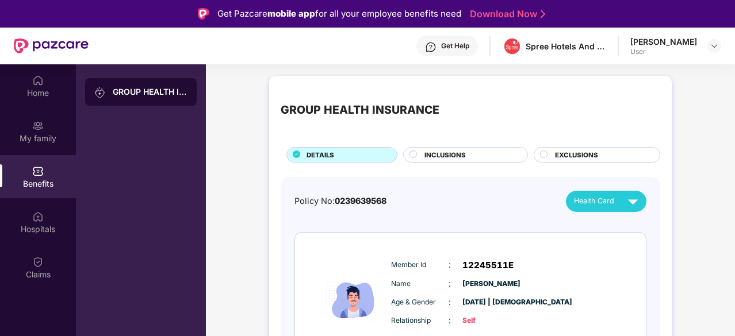
scroll to position [63, 0]
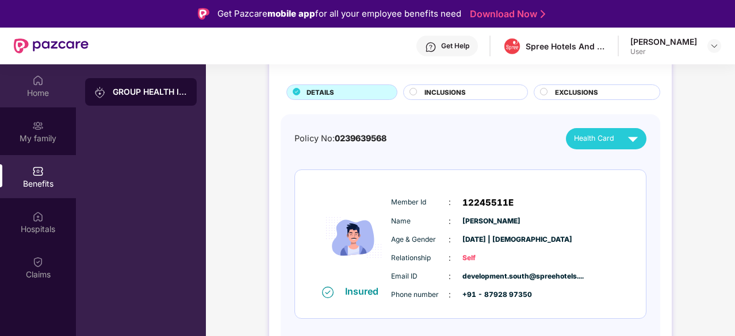
click at [43, 95] on div "Home" at bounding box center [38, 92] width 76 height 11
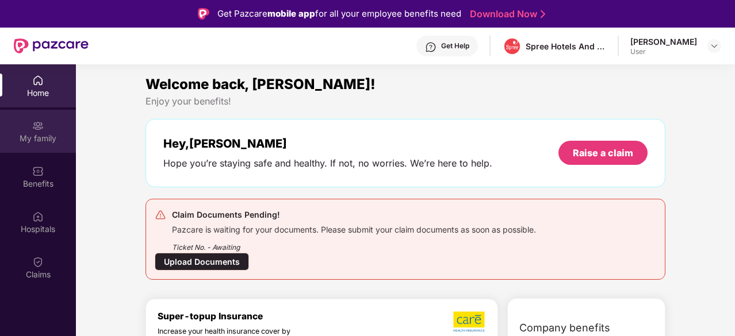
click at [48, 134] on div "My family" at bounding box center [38, 138] width 76 height 11
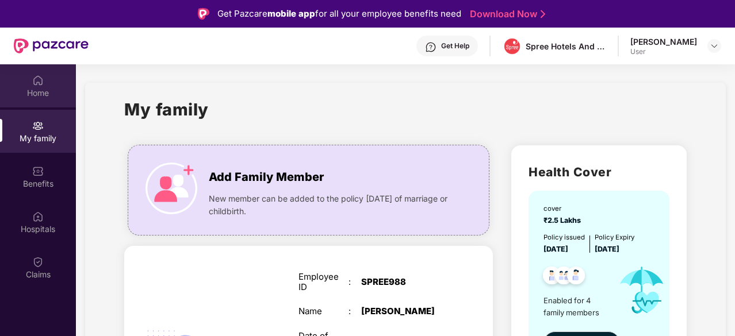
click at [44, 90] on div "Home" at bounding box center [38, 92] width 76 height 11
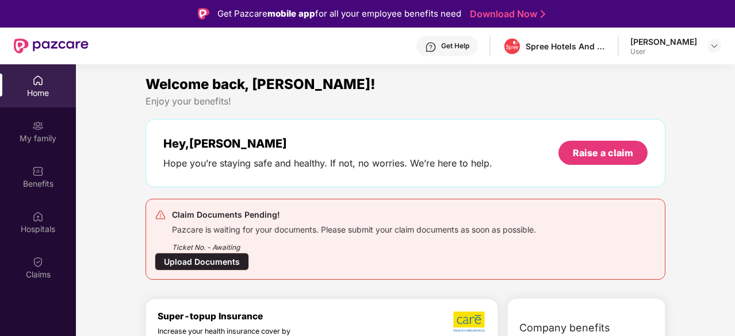
click at [199, 264] on div "Upload Documents" at bounding box center [202, 262] width 94 height 18
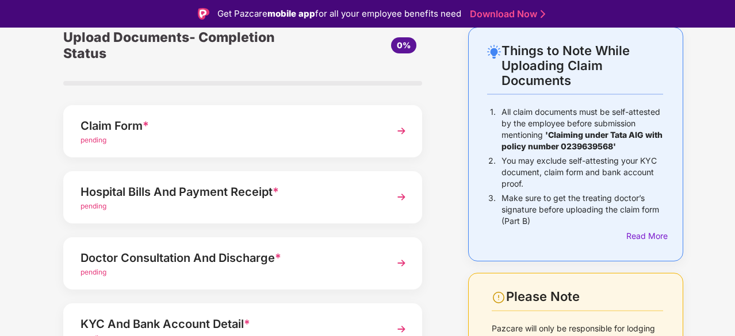
scroll to position [64, 0]
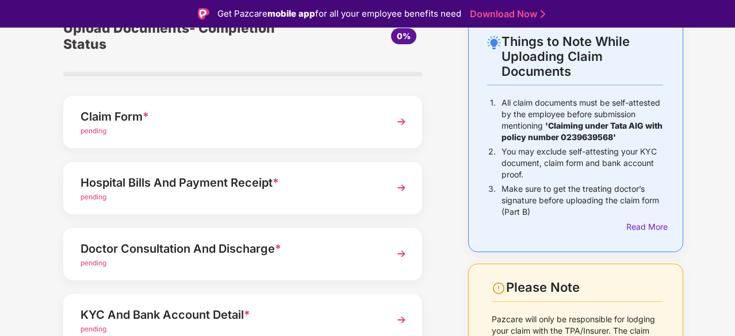
click at [242, 188] on div "Hospital Bills And Payment Receipt *" at bounding box center [228, 183] width 297 height 18
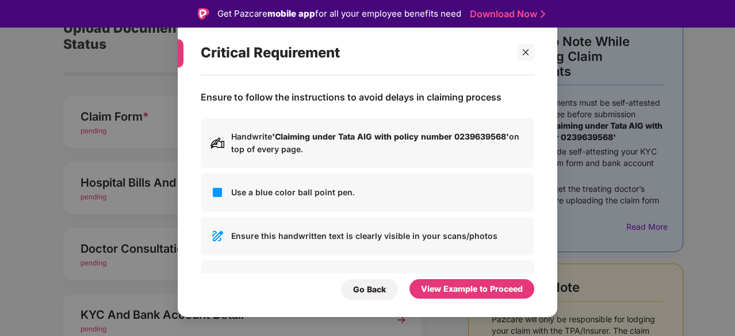
click at [718, 242] on div "Critical Requirement Ensure to follow the instructions to avoid delays in claim…" at bounding box center [367, 168] width 735 height 336
click at [369, 287] on div "Go Back" at bounding box center [369, 289] width 33 height 13
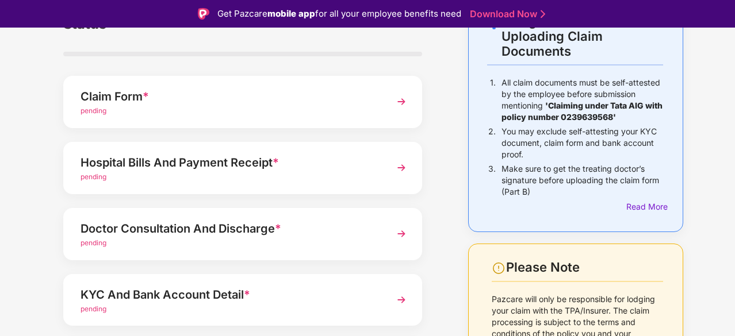
scroll to position [83, 0]
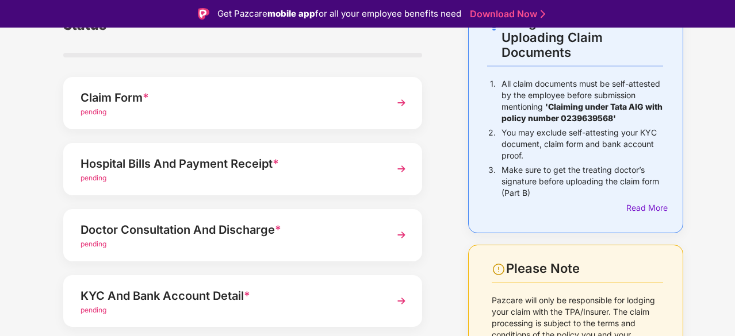
click at [374, 108] on div "pending" at bounding box center [228, 112] width 297 height 11
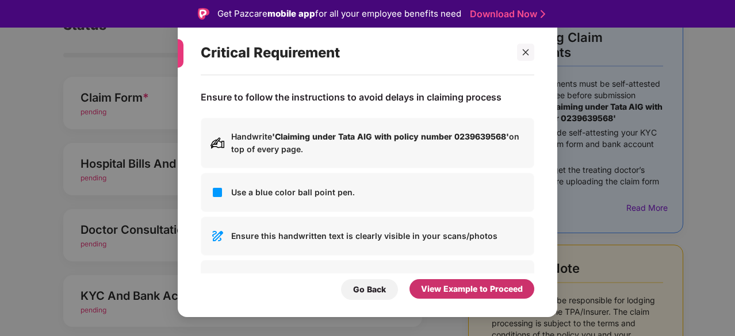
click at [469, 293] on div "View Example to Proceed" at bounding box center [472, 289] width 102 height 13
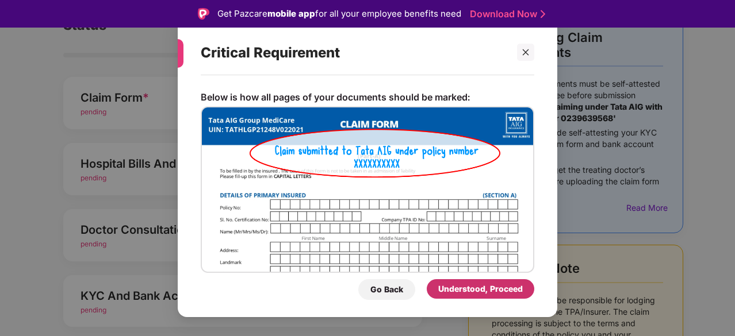
click at [471, 288] on div "Understood, Proceed" at bounding box center [480, 289] width 85 height 13
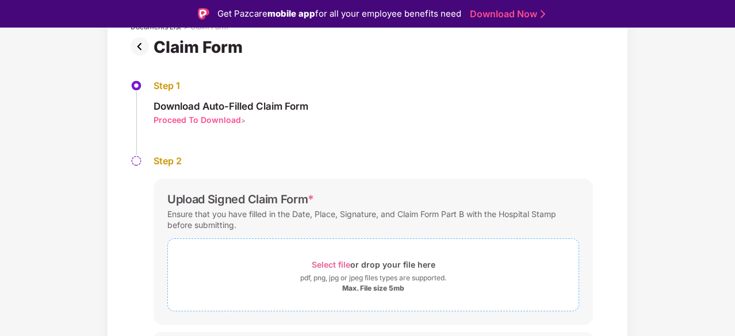
click at [333, 263] on span "Select file" at bounding box center [331, 265] width 39 height 10
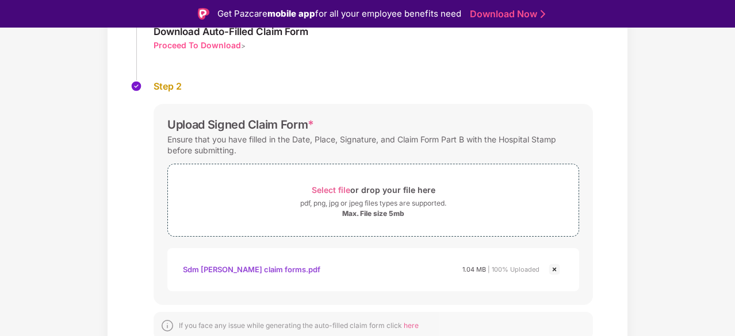
scroll to position [190, 0]
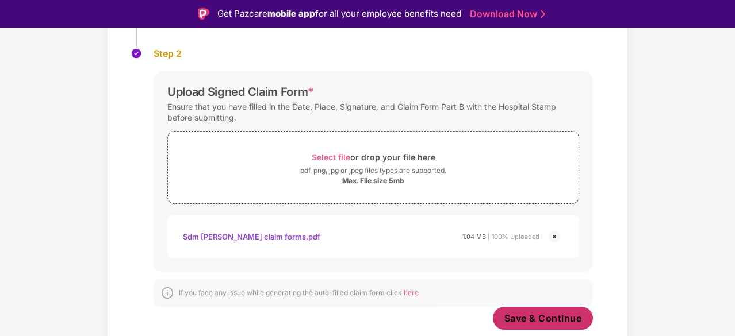
click at [554, 319] on span "Save & Continue" at bounding box center [543, 318] width 78 height 13
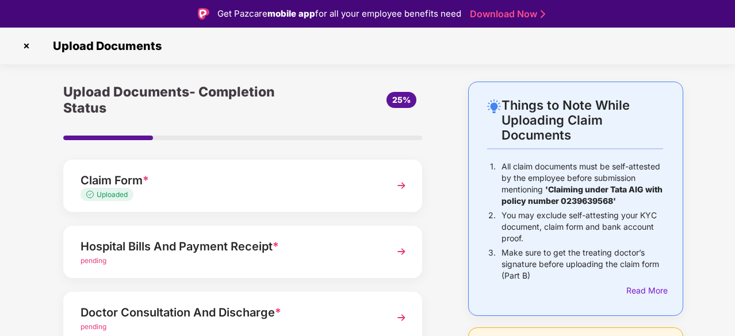
click at [400, 251] on img at bounding box center [401, 251] width 21 height 21
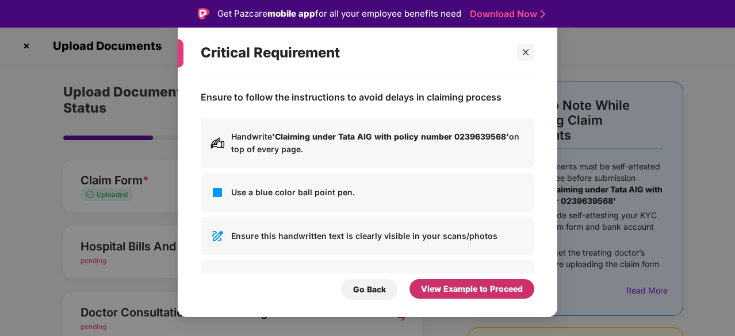
click at [464, 294] on div "View Example to Proceed" at bounding box center [472, 289] width 102 height 13
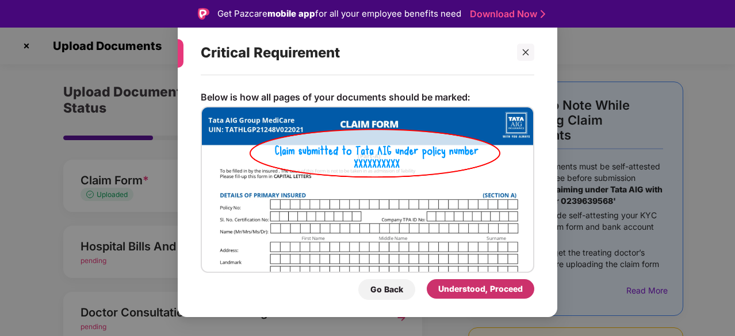
click at [470, 287] on div "Understood, Proceed" at bounding box center [480, 289] width 85 height 13
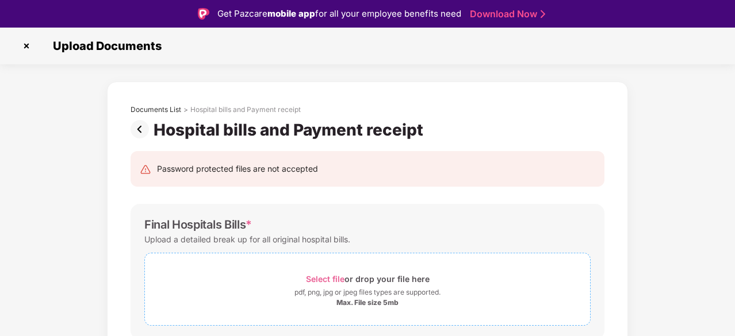
click at [317, 278] on span "Select file" at bounding box center [325, 279] width 39 height 10
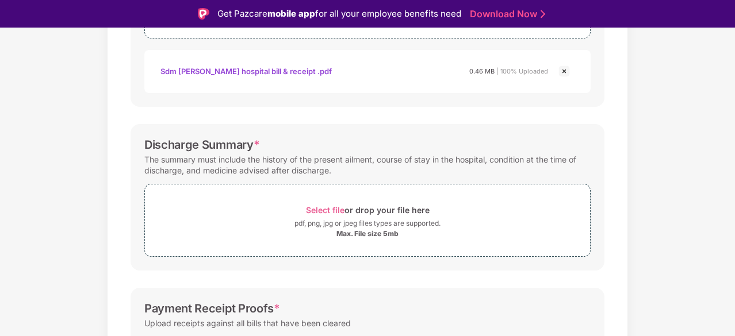
scroll to position [288, 0]
click at [328, 205] on span "Select file" at bounding box center [325, 210] width 39 height 10
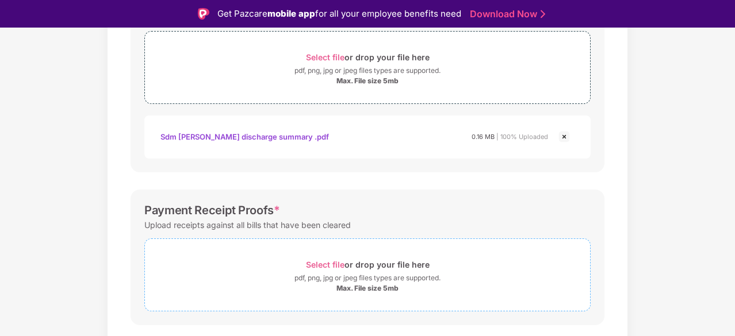
scroll to position [470, 0]
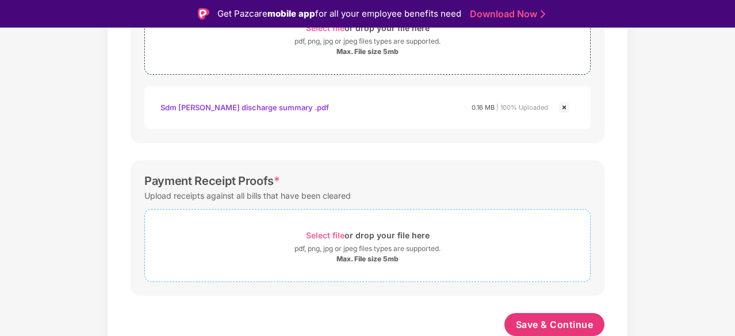
click at [326, 232] on span "Select file" at bounding box center [325, 236] width 39 height 10
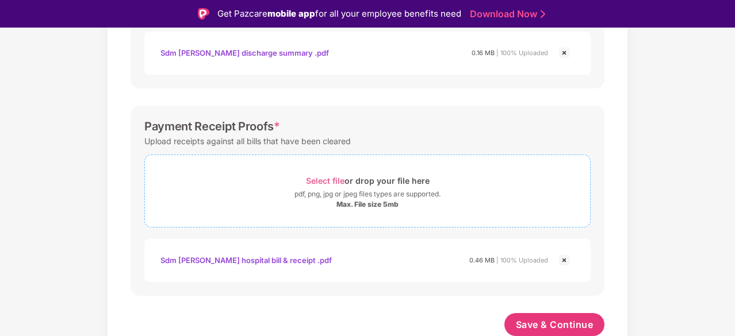
scroll to position [28, 0]
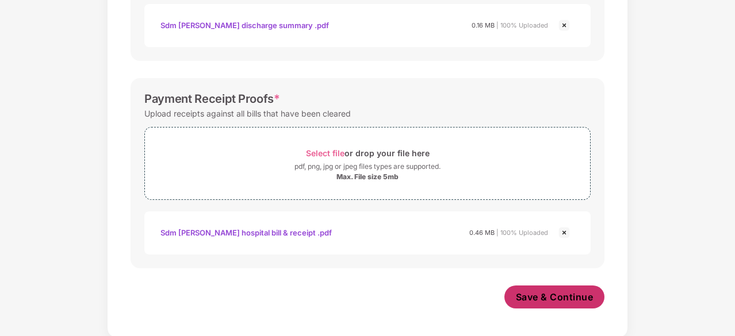
click at [545, 294] on span "Save & Continue" at bounding box center [555, 297] width 78 height 13
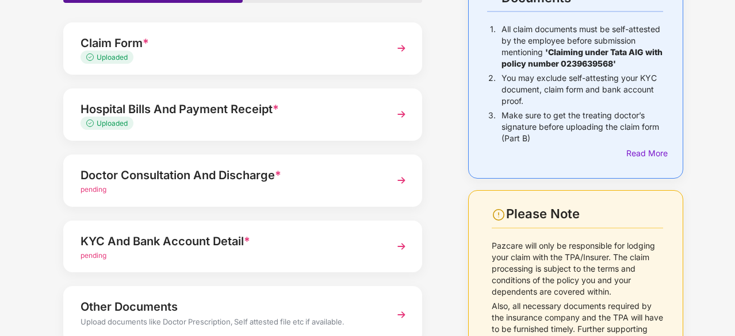
scroll to position [111, 0]
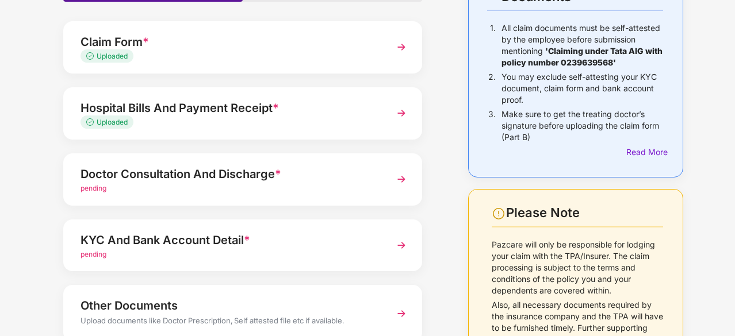
click at [394, 182] on img at bounding box center [401, 179] width 21 height 21
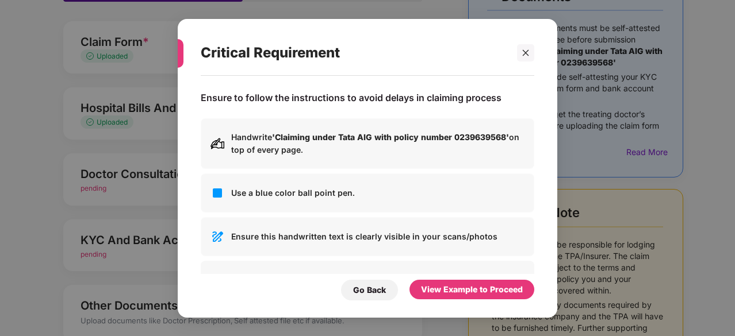
scroll to position [0, 0]
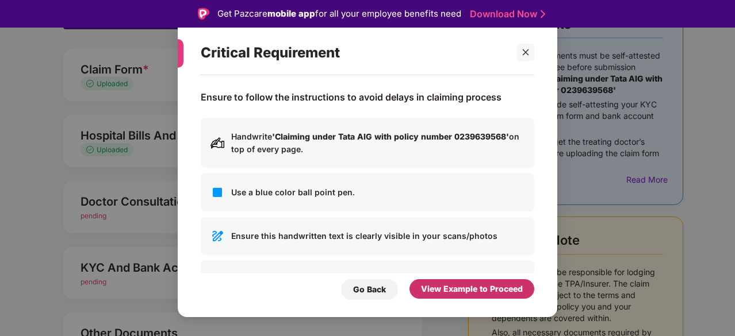
click at [477, 293] on div "View Example to Proceed" at bounding box center [472, 289] width 102 height 13
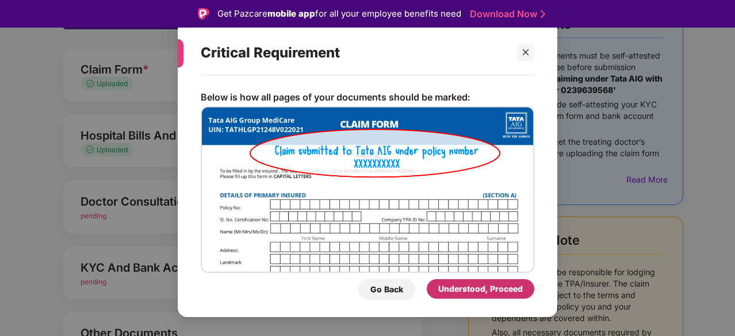
click at [470, 288] on div "Understood, Proceed" at bounding box center [480, 289] width 85 height 13
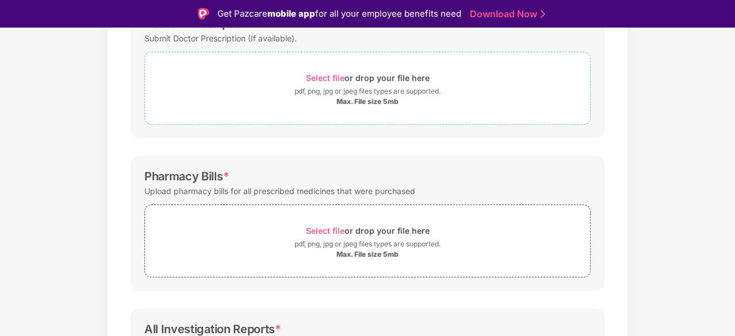
scroll to position [204, 0]
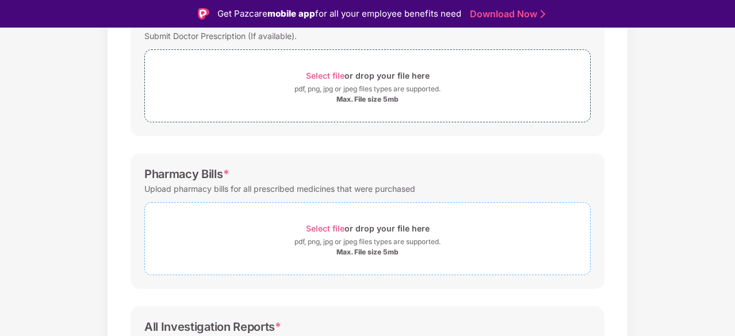
click at [332, 226] on span "Select file" at bounding box center [325, 229] width 39 height 10
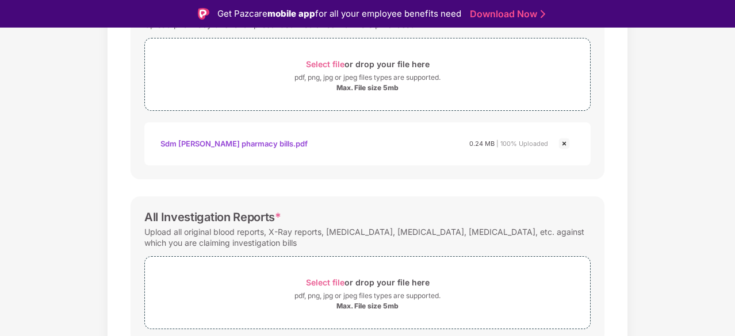
scroll to position [415, 0]
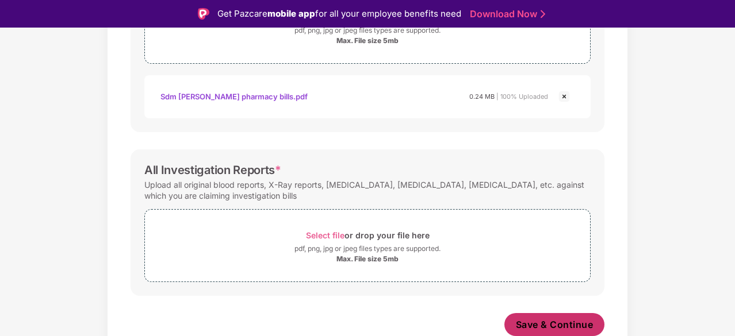
click at [551, 325] on span "Save & Continue" at bounding box center [555, 325] width 78 height 13
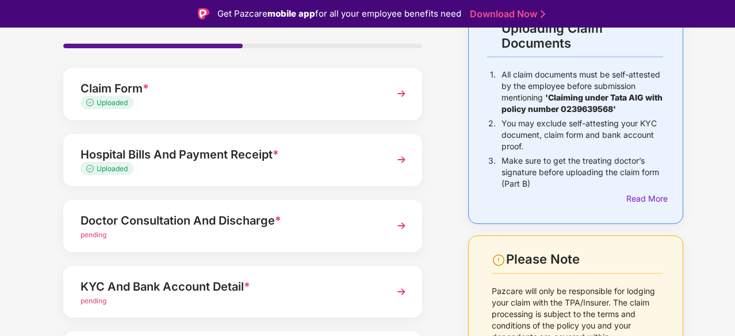
scroll to position [98, 0]
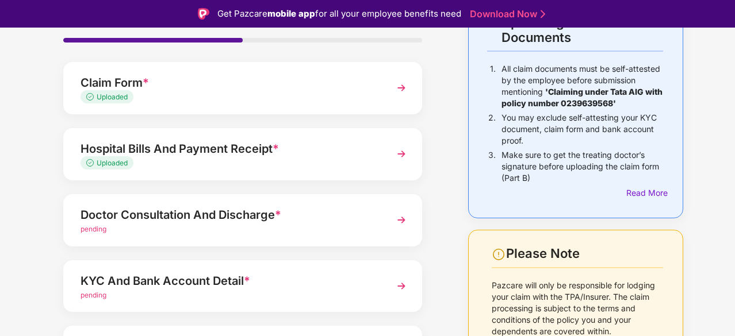
click at [399, 219] on img at bounding box center [401, 220] width 21 height 21
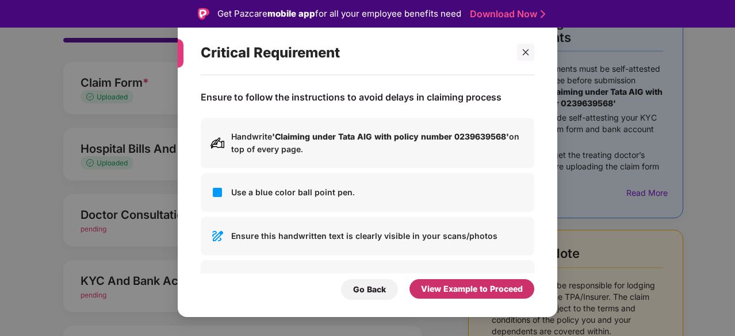
click at [472, 289] on div "View Example to Proceed" at bounding box center [472, 289] width 102 height 13
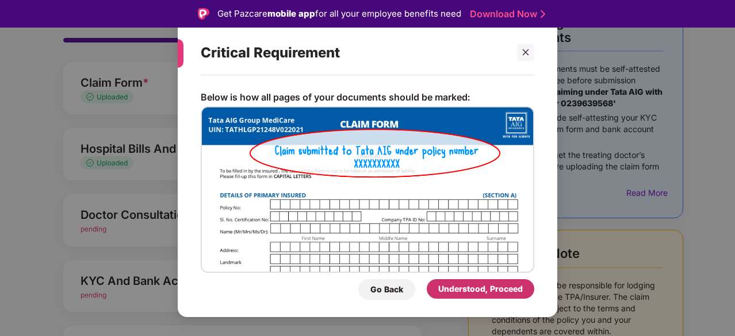
click at [472, 289] on div "Understood, Proceed" at bounding box center [480, 289] width 85 height 13
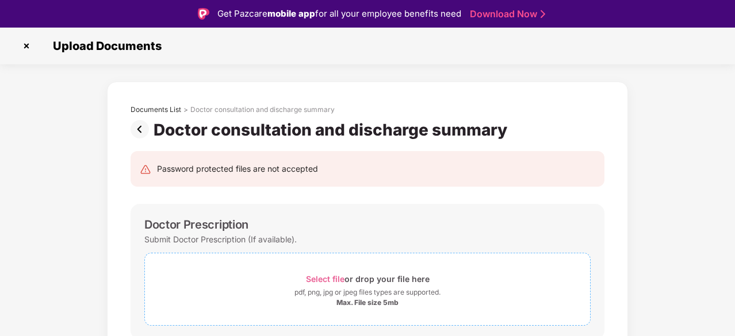
click at [467, 225] on div "Doctor Prescription" at bounding box center [367, 225] width 446 height 14
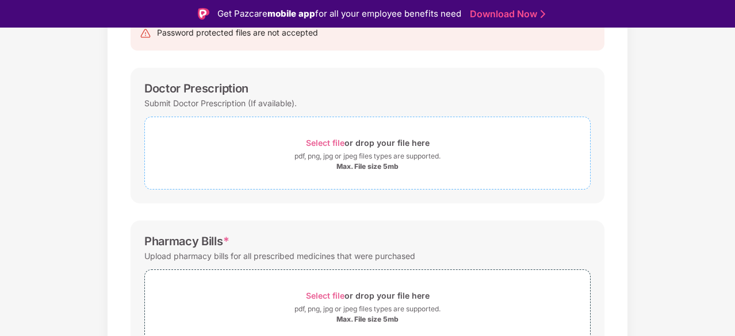
scroll to position [138, 0]
click at [326, 140] on span "Select file" at bounding box center [325, 141] width 39 height 10
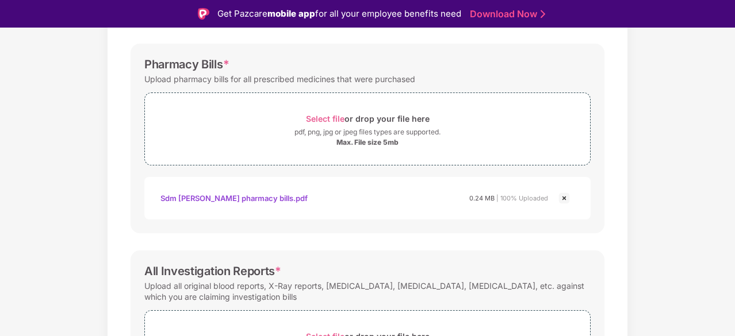
scroll to position [469, 0]
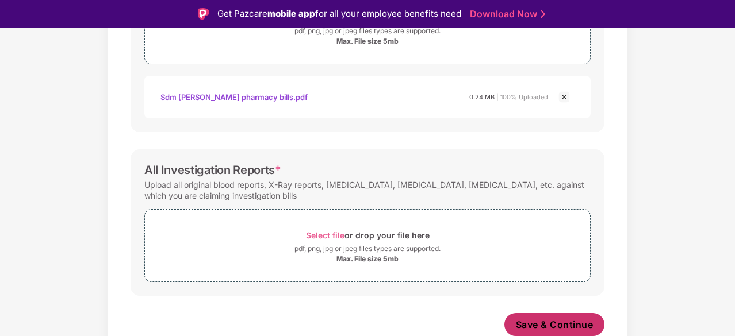
click at [549, 328] on span "Save & Continue" at bounding box center [555, 325] width 78 height 13
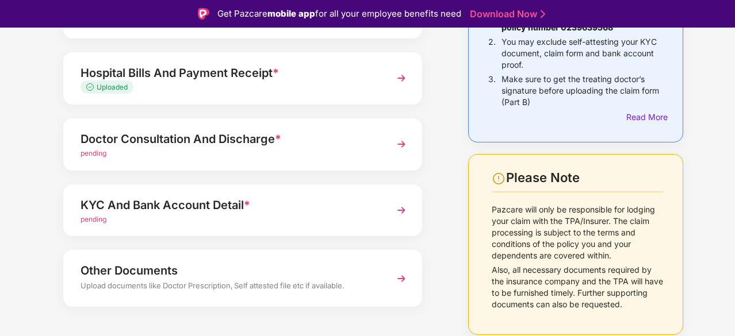
scroll to position [187, 0]
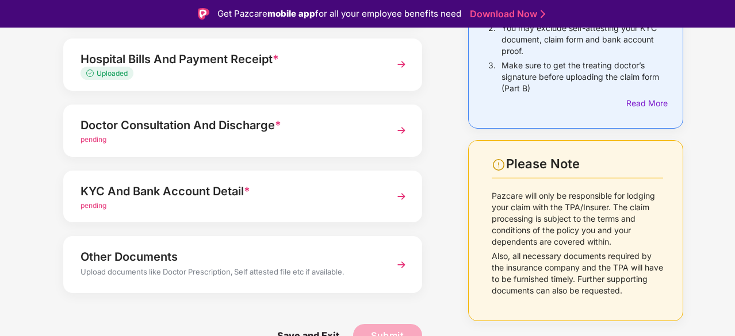
click at [400, 264] on img at bounding box center [401, 265] width 21 height 21
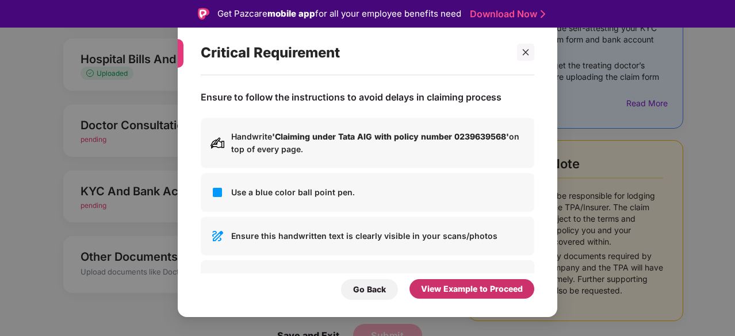
click at [473, 290] on div "View Example to Proceed" at bounding box center [472, 289] width 102 height 13
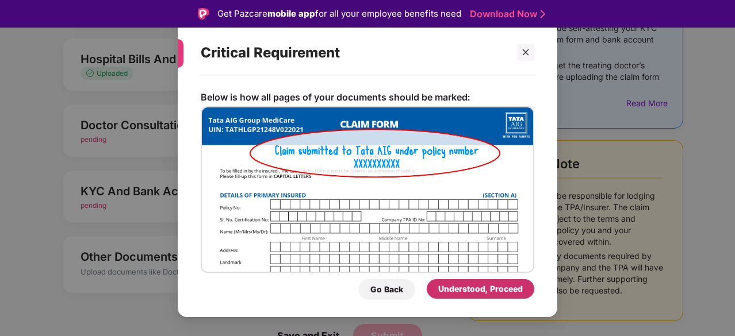
click at [473, 290] on div "Understood, Proceed" at bounding box center [480, 289] width 85 height 13
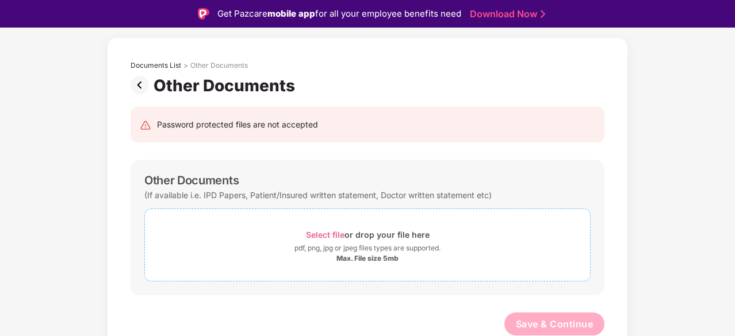
click at [331, 231] on span "Select file" at bounding box center [325, 235] width 39 height 10
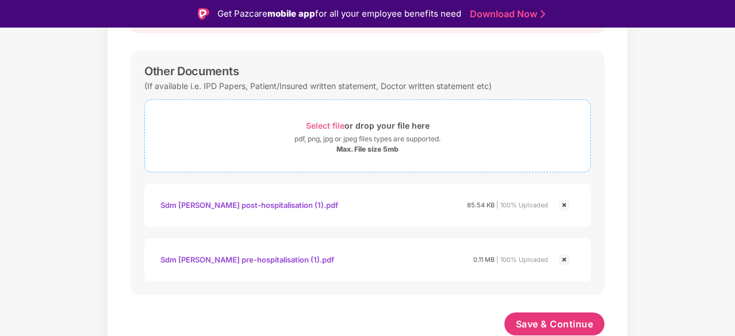
scroll to position [28, 0]
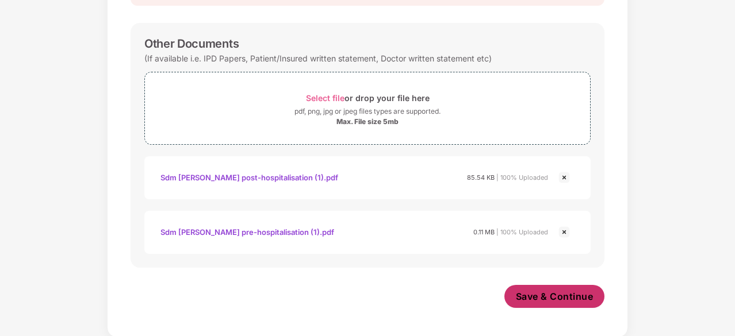
click at [550, 298] on span "Save & Continue" at bounding box center [555, 296] width 78 height 13
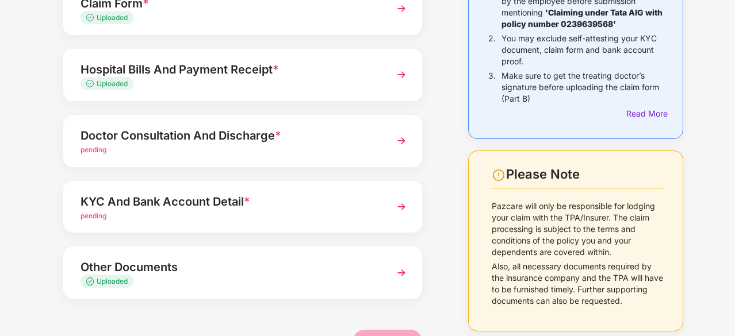
scroll to position [151, 0]
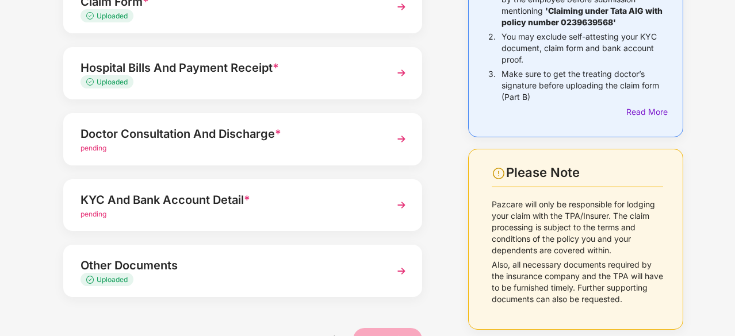
click at [383, 141] on div "Doctor Consultation And Discharge * pending" at bounding box center [242, 139] width 359 height 52
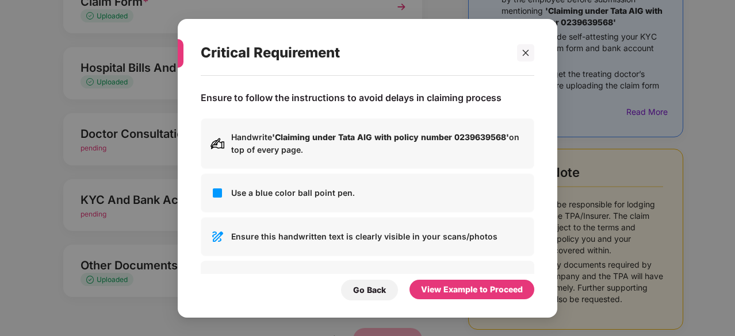
scroll to position [0, 0]
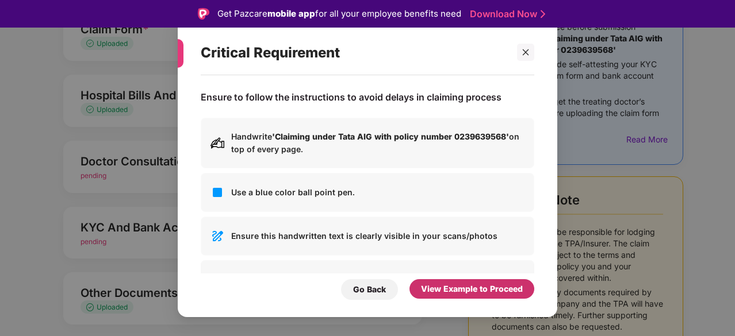
click at [471, 283] on div "View Example to Proceed" at bounding box center [472, 289] width 102 height 13
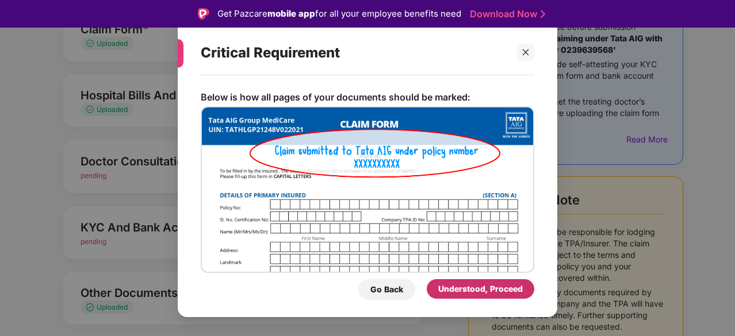
click at [471, 283] on div "Understood, Proceed" at bounding box center [480, 289] width 85 height 13
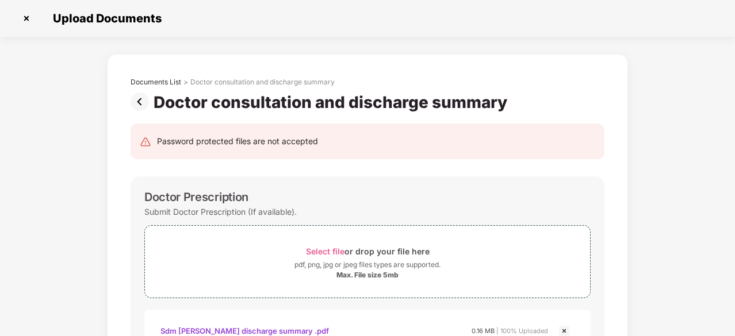
click at [26, 14] on img at bounding box center [26, 18] width 18 height 18
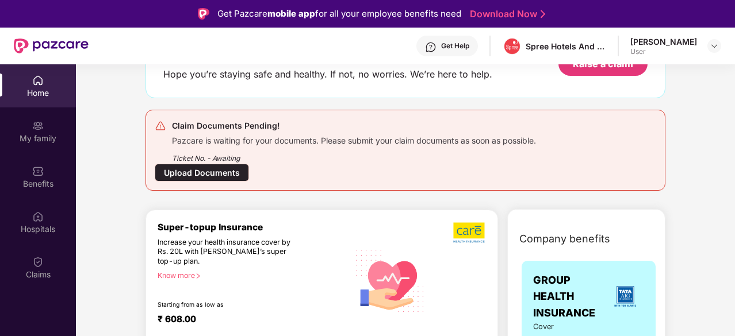
scroll to position [90, 0]
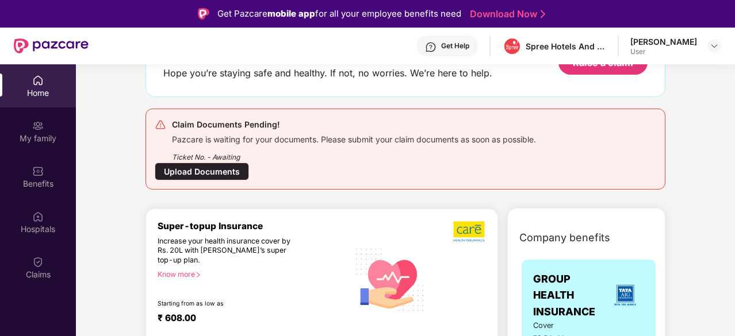
click at [207, 174] on div "Upload Documents" at bounding box center [202, 172] width 94 height 18
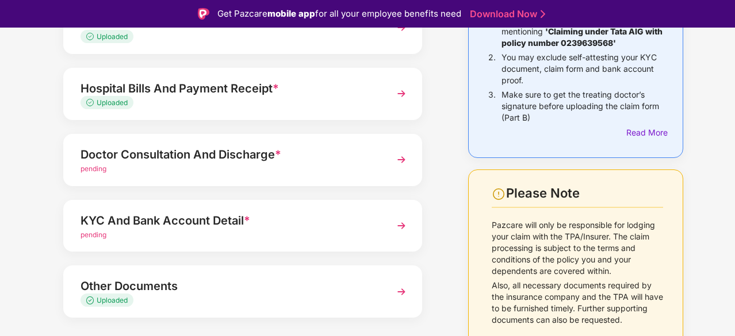
scroll to position [183, 0]
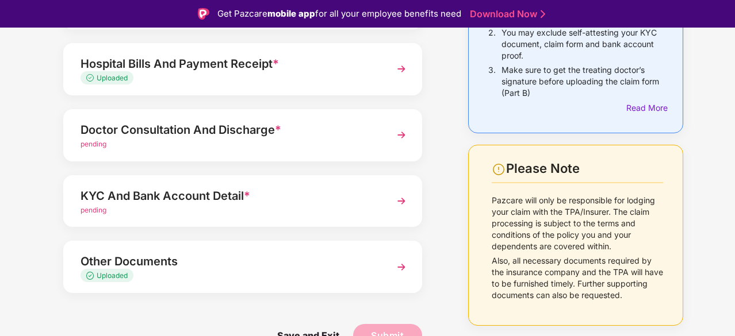
click at [228, 198] on div "KYC And Bank Account Detail *" at bounding box center [228, 196] width 297 height 18
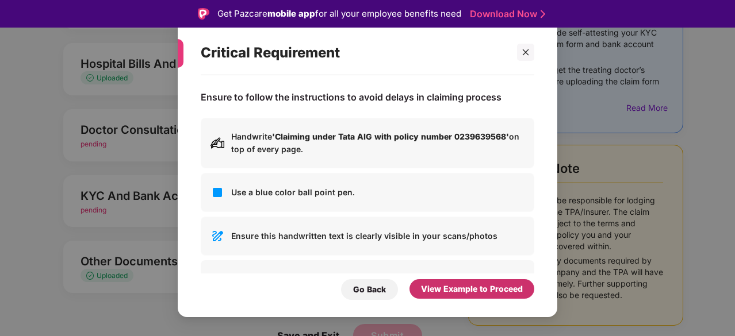
click at [438, 294] on div "View Example to Proceed" at bounding box center [472, 289] width 102 height 13
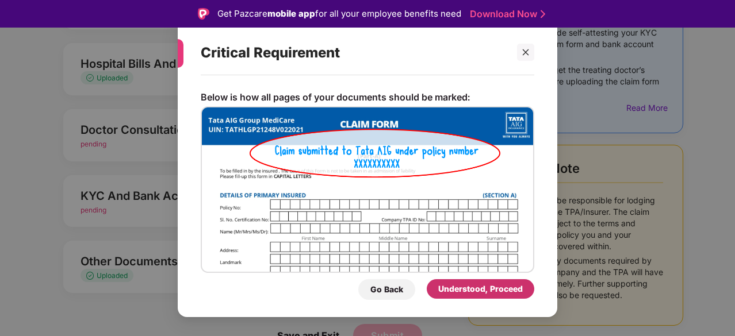
click at [480, 292] on div "Understood, Proceed" at bounding box center [480, 289] width 85 height 13
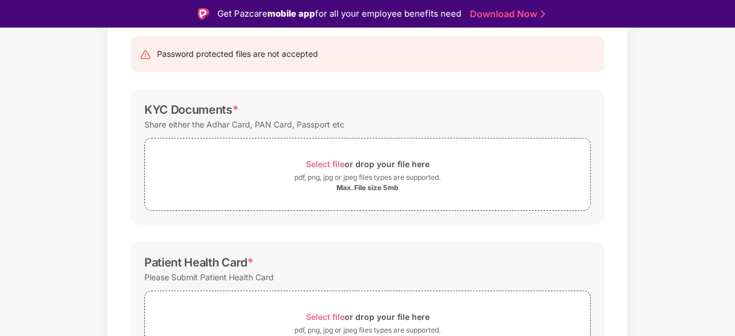
scroll to position [0, 0]
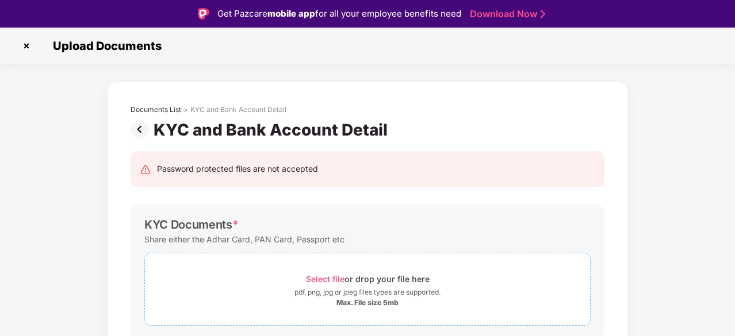
click at [333, 279] on span "Select file" at bounding box center [325, 279] width 39 height 10
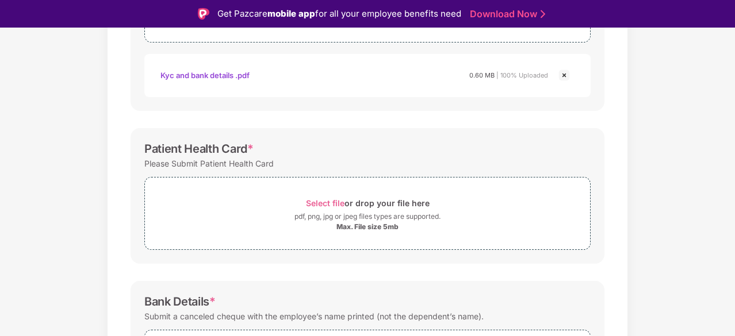
scroll to position [285, 0]
click at [333, 202] on span "Select file" at bounding box center [325, 202] width 39 height 10
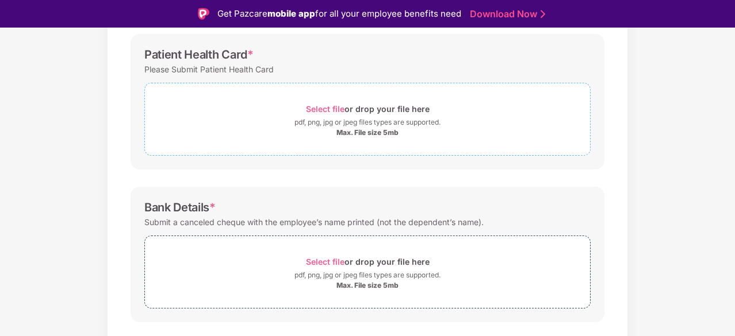
scroll to position [378, 0]
click at [324, 260] on span "Select file" at bounding box center [325, 261] width 39 height 10
click at [328, 108] on span "Select file" at bounding box center [325, 108] width 39 height 10
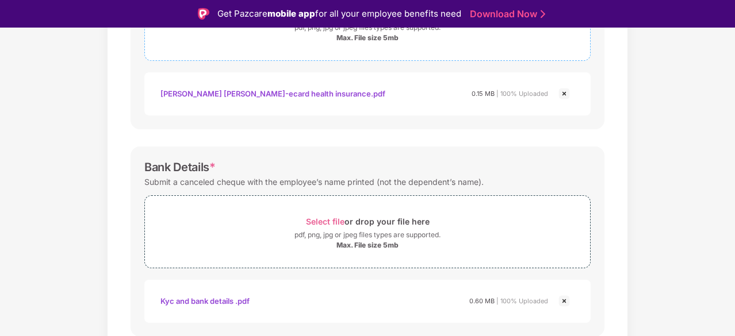
scroll to position [513, 0]
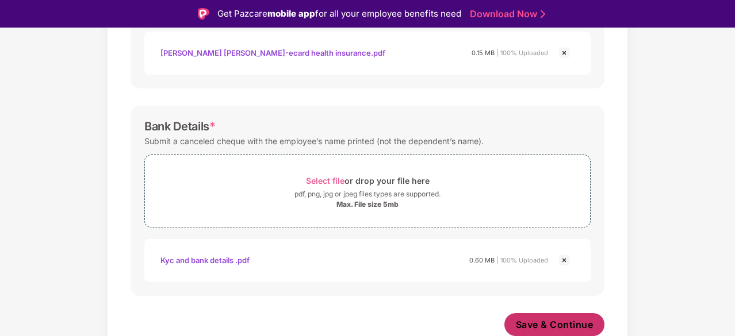
click at [544, 327] on span "Save & Continue" at bounding box center [555, 325] width 78 height 13
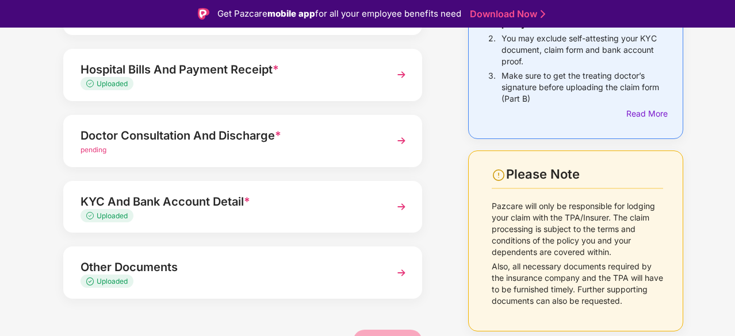
scroll to position [183, 0]
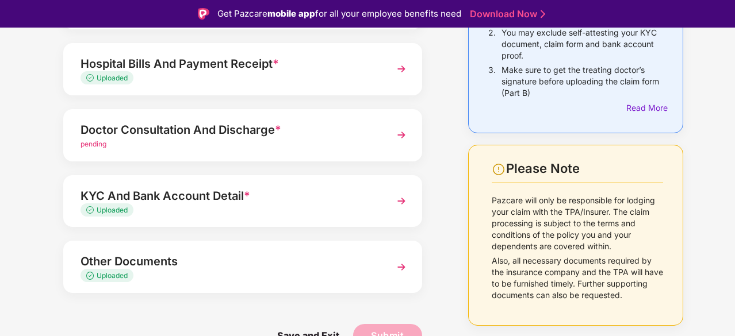
click at [379, 133] on div "Doctor Consultation And Discharge * pending" at bounding box center [242, 135] width 359 height 52
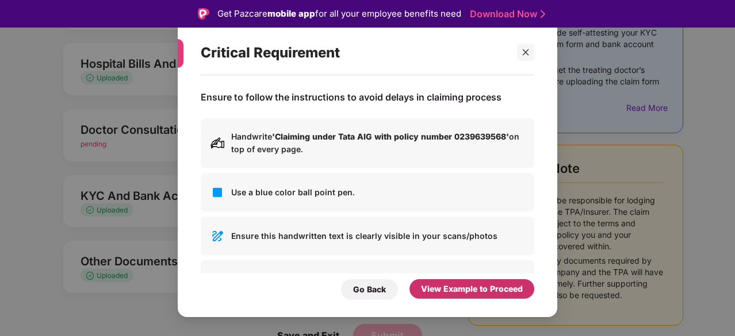
click at [477, 293] on div "View Example to Proceed" at bounding box center [472, 289] width 102 height 13
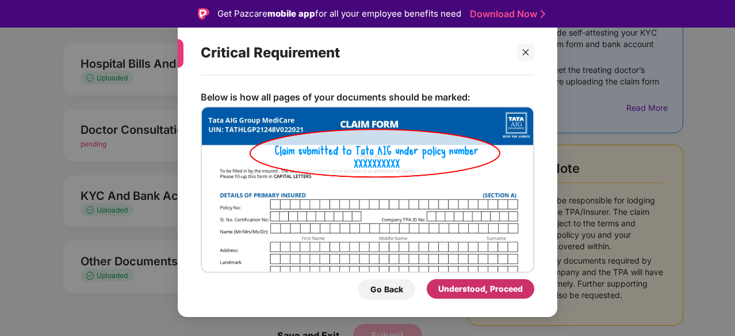
click at [477, 293] on div "Understood, Proceed" at bounding box center [480, 289] width 85 height 13
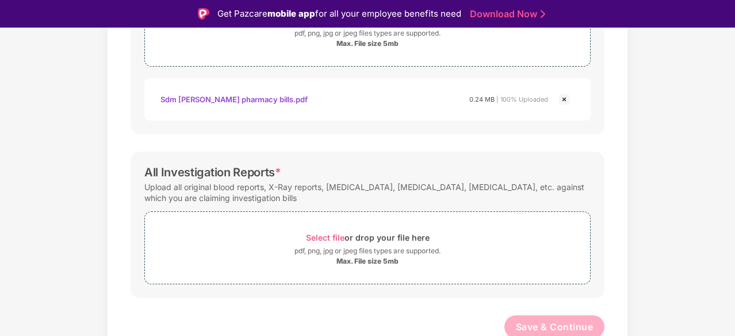
scroll to position [469, 0]
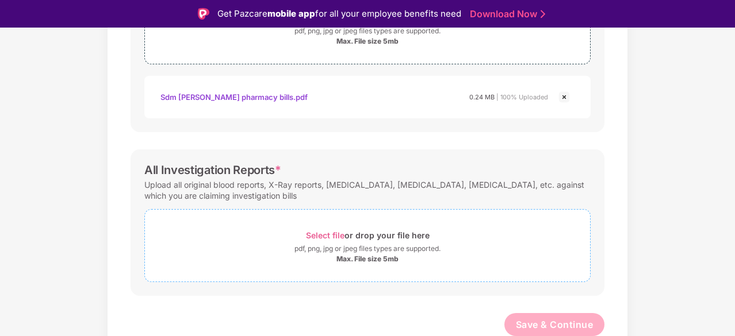
click at [329, 233] on span "Select file" at bounding box center [325, 236] width 39 height 10
click at [330, 237] on span "Select file" at bounding box center [325, 236] width 39 height 10
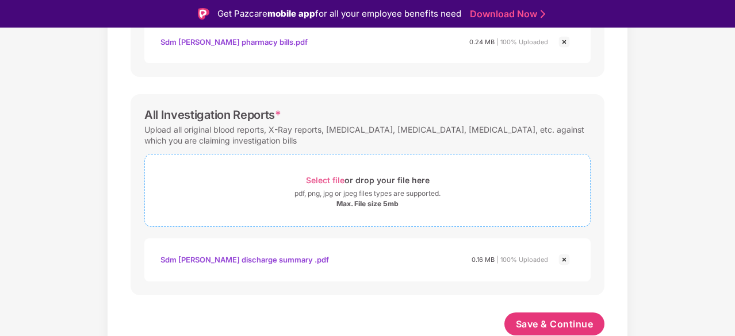
scroll to position [523, 0]
click at [546, 325] on span "Save & Continue" at bounding box center [555, 325] width 78 height 13
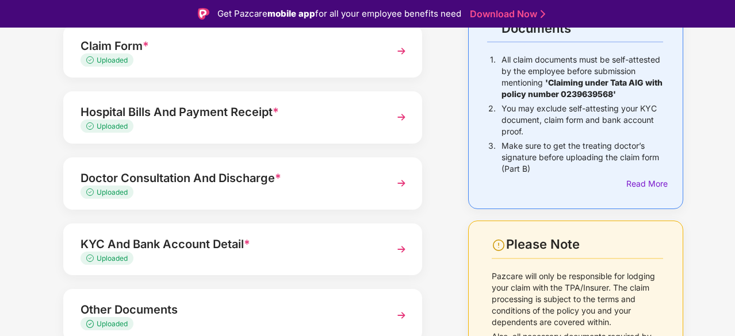
scroll to position [166, 0]
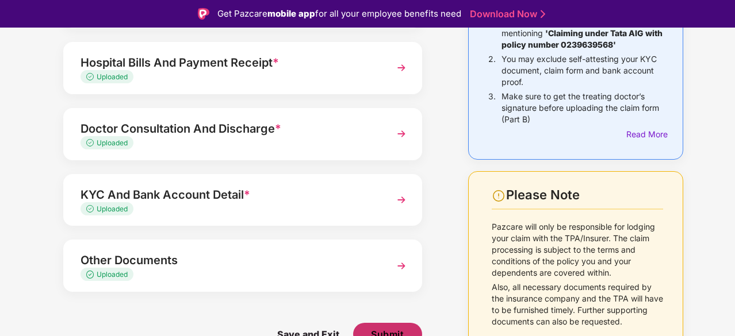
click at [390, 328] on span "Submit" at bounding box center [387, 334] width 33 height 13
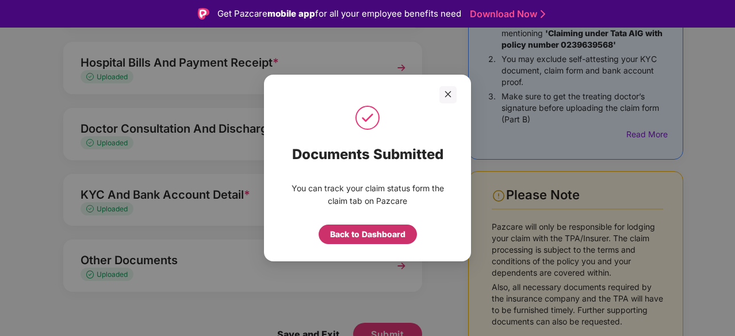
click at [376, 234] on div "Back to Dashboard" at bounding box center [367, 234] width 75 height 13
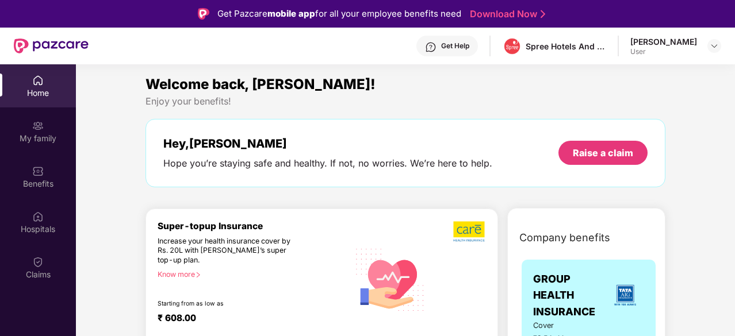
click at [39, 85] on img at bounding box center [37, 80] width 11 height 11
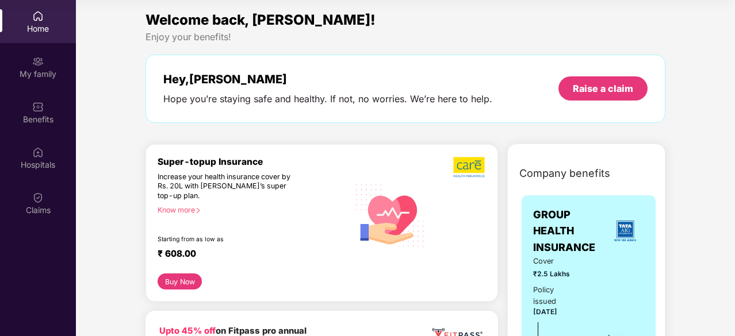
click at [49, 27] on div "Home" at bounding box center [38, 28] width 76 height 11
click at [43, 18] on img at bounding box center [37, 15] width 11 height 11
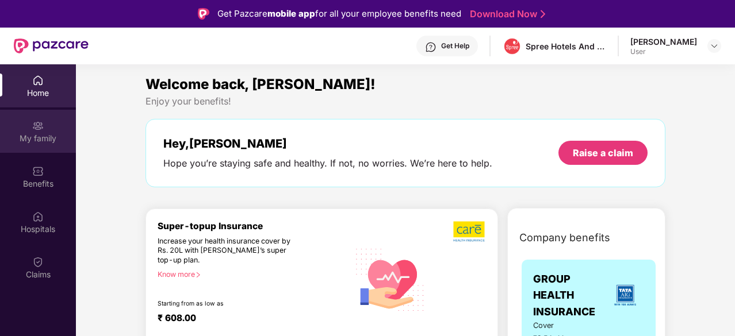
click at [39, 135] on div "My family" at bounding box center [38, 138] width 76 height 11
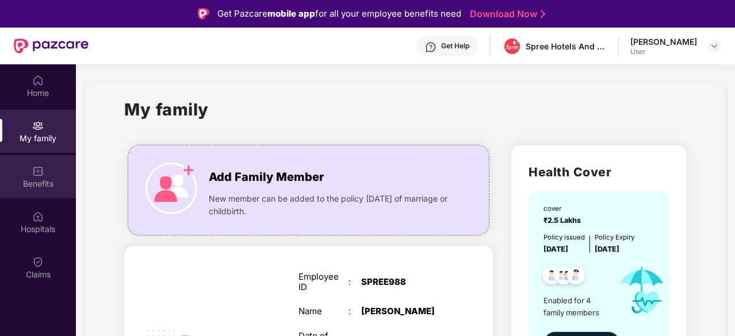
click at [37, 169] on img at bounding box center [37, 171] width 11 height 11
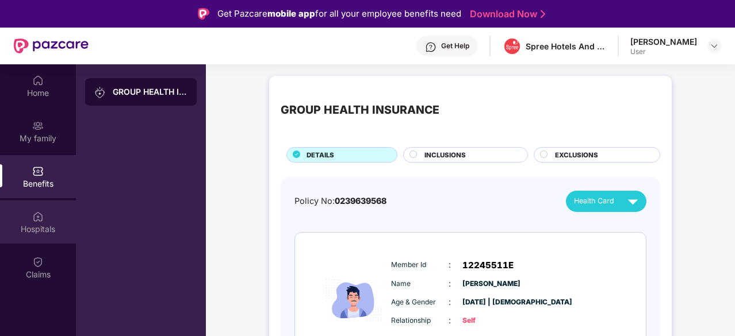
click at [46, 230] on div "Hospitals" at bounding box center [38, 229] width 76 height 11
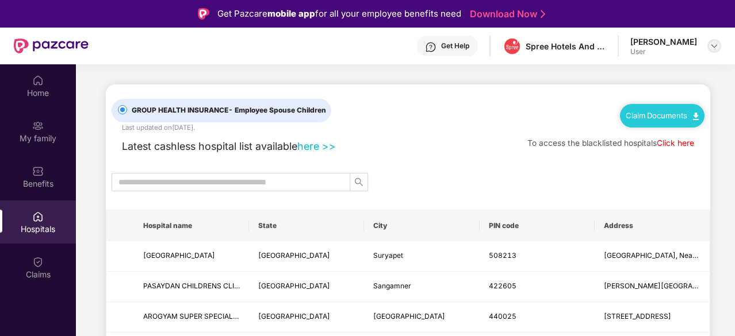
click at [712, 44] on img at bounding box center [714, 45] width 9 height 9
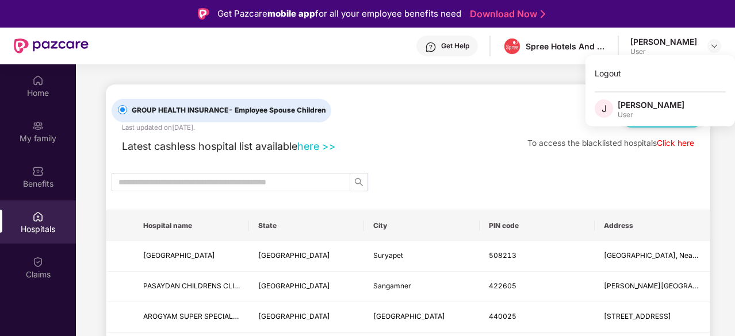
click at [692, 179] on div at bounding box center [408, 182] width 604 height 18
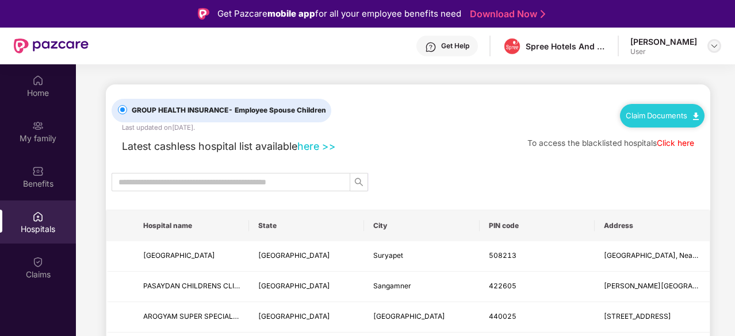
click at [716, 44] on img at bounding box center [714, 45] width 9 height 9
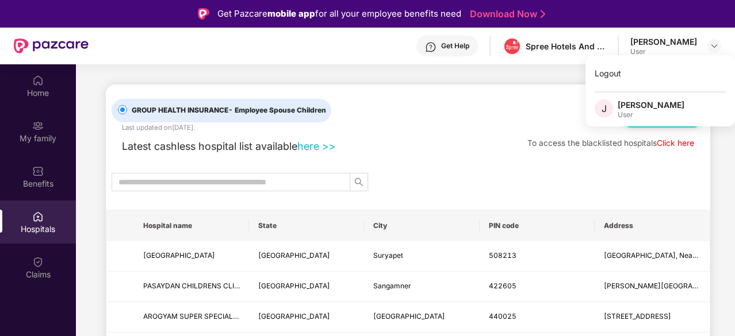
click at [636, 111] on div "User" at bounding box center [651, 114] width 67 height 9
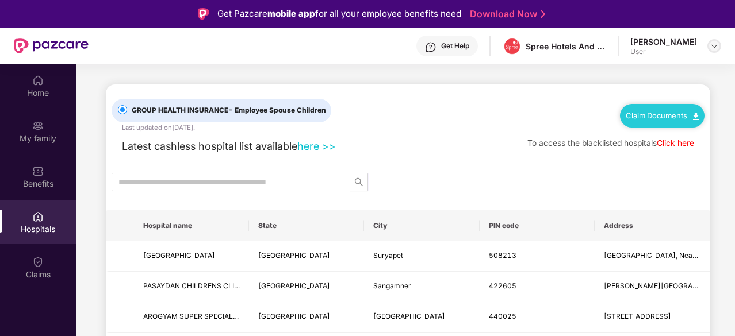
click at [711, 45] on img at bounding box center [714, 45] width 9 height 9
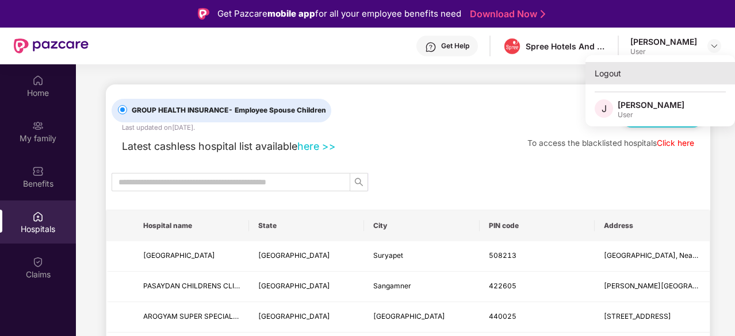
click at [612, 75] on div "Logout" at bounding box center [659, 73] width 149 height 22
